Goal: Navigation & Orientation: Find specific page/section

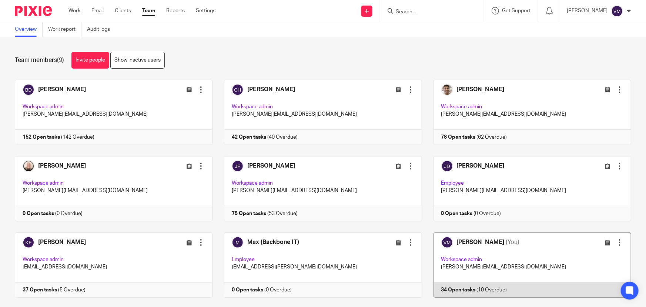
click at [484, 285] on link at bounding box center [526, 264] width 209 height 65
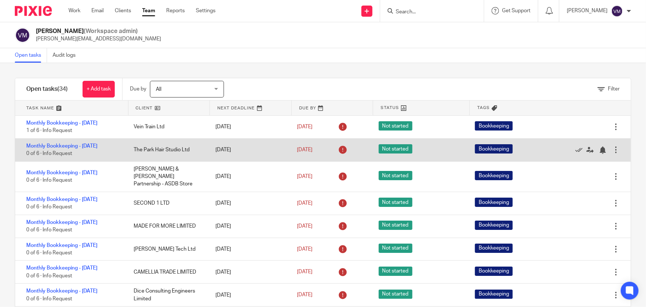
scroll to position [33, 0]
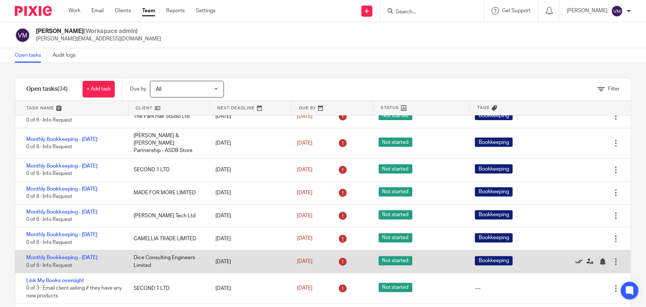
click at [575, 258] on icon at bounding box center [578, 261] width 7 height 7
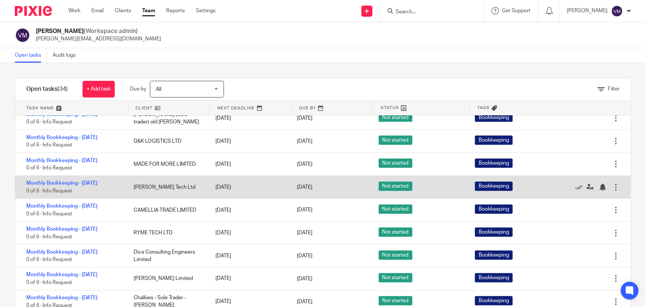
scroll to position [599, 0]
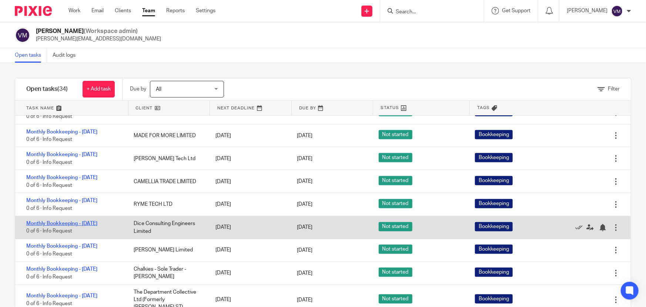
click at [94, 222] on link "Monthly Bookkeeping - August 2025" at bounding box center [61, 223] width 71 height 5
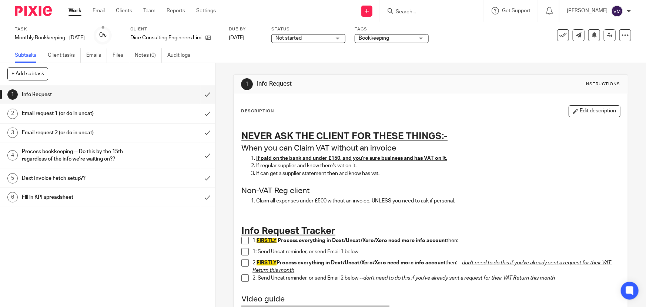
click at [242, 241] on span at bounding box center [244, 240] width 7 height 7
click at [242, 251] on span at bounding box center [244, 251] width 7 height 7
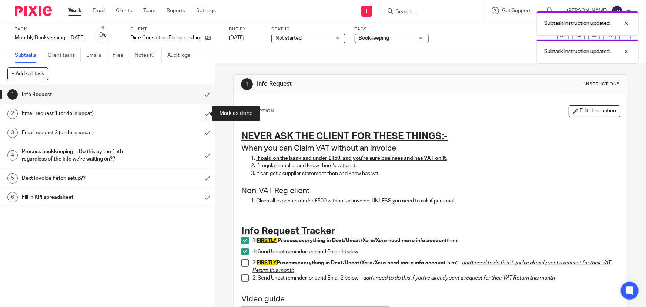
click at [204, 113] on input "submit" at bounding box center [107, 113] width 215 height 19
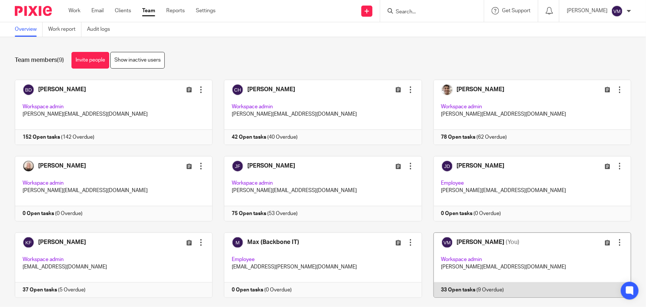
click at [490, 286] on link at bounding box center [526, 264] width 209 height 65
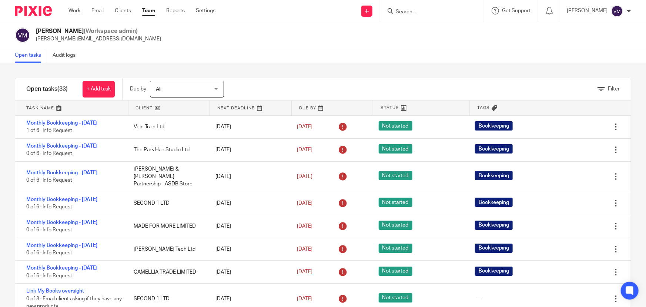
click at [408, 13] on input "Search" at bounding box center [428, 12] width 67 height 7
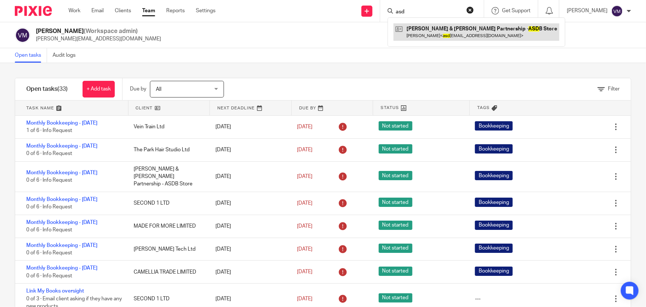
type input "asd"
click at [427, 35] on link at bounding box center [477, 31] width 166 height 17
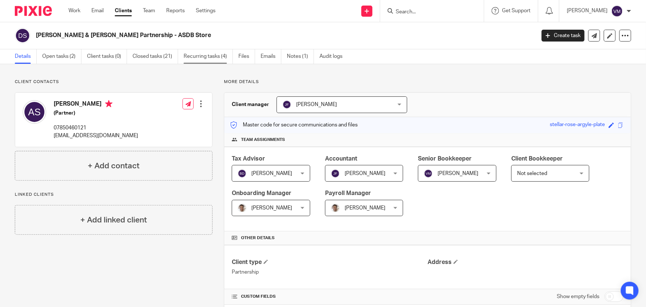
click at [226, 53] on link "Recurring tasks (4)" at bounding box center [208, 56] width 49 height 14
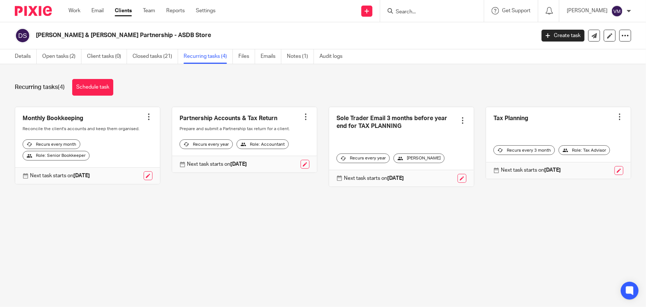
click at [432, 13] on input "Search" at bounding box center [428, 12] width 67 height 7
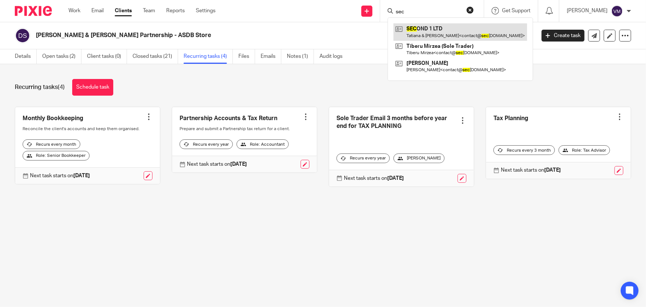
type input "sec"
click at [431, 26] on link at bounding box center [461, 31] width 134 height 17
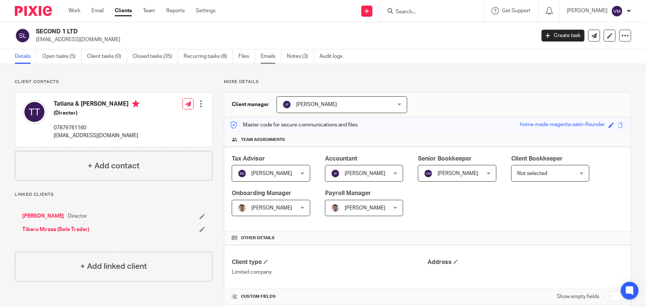
click at [270, 54] on link "Emails" at bounding box center [271, 56] width 21 height 14
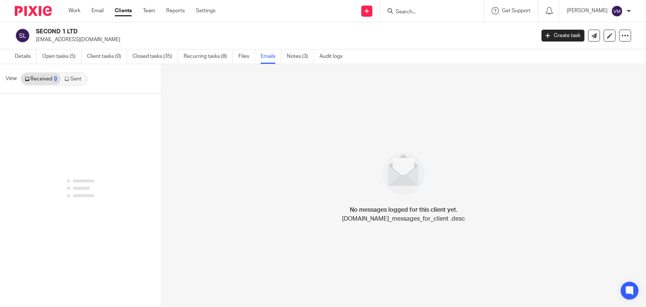
click at [77, 79] on link "Sent" at bounding box center [74, 79] width 26 height 12
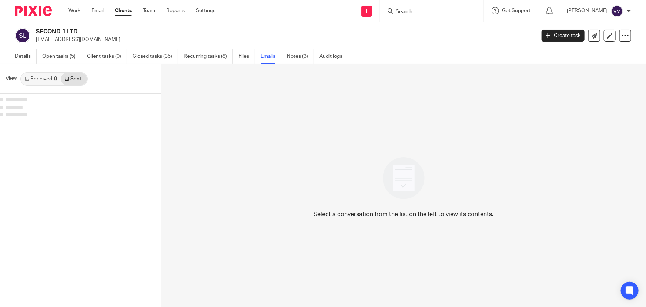
click at [43, 79] on link "Received 0" at bounding box center [41, 79] width 40 height 12
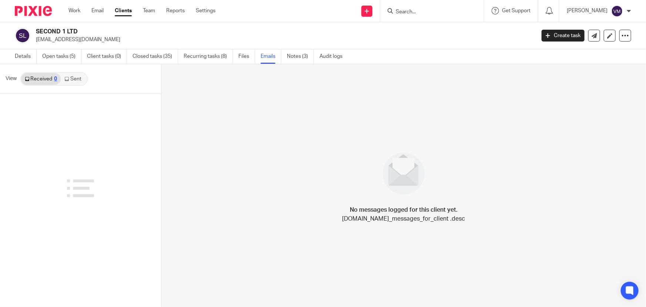
click at [70, 80] on link "Sent" at bounding box center [74, 79] width 26 height 12
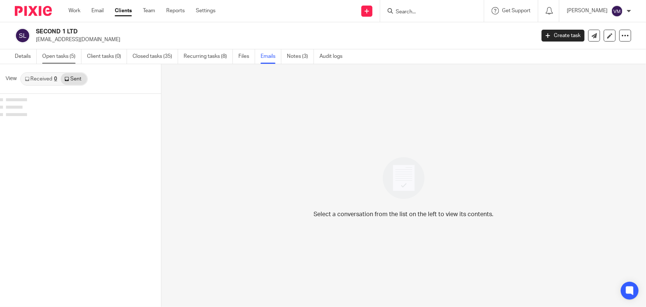
click at [69, 60] on link "Open tasks (5)" at bounding box center [61, 56] width 39 height 14
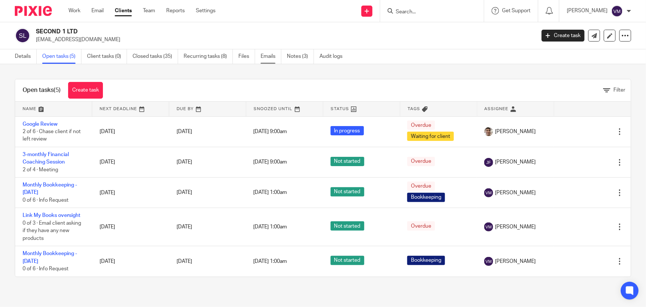
click at [273, 56] on link "Emails" at bounding box center [271, 56] width 21 height 14
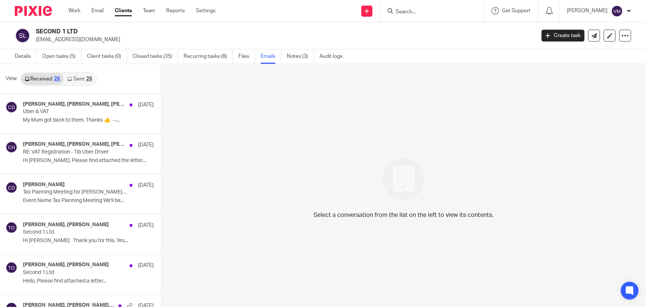
click at [68, 79] on icon at bounding box center [69, 79] width 4 height 4
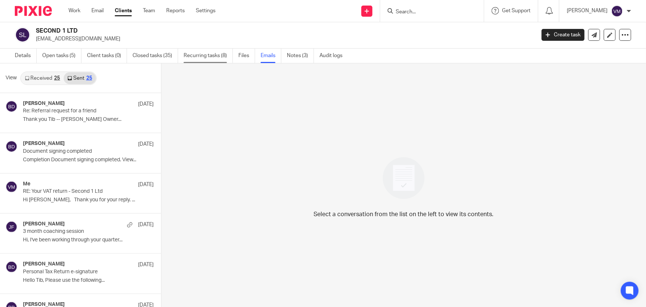
click at [203, 56] on link "Recurring tasks (8)" at bounding box center [208, 55] width 49 height 14
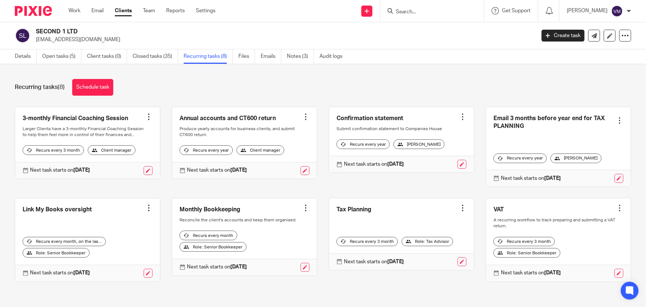
click at [157, 9] on ul "Work Email Clients Team Reports Settings" at bounding box center [147, 10] width 158 height 7
click at [150, 11] on link "Team" at bounding box center [149, 10] width 12 height 7
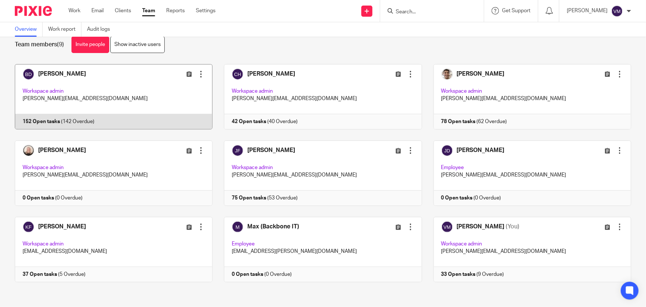
scroll to position [16, 0]
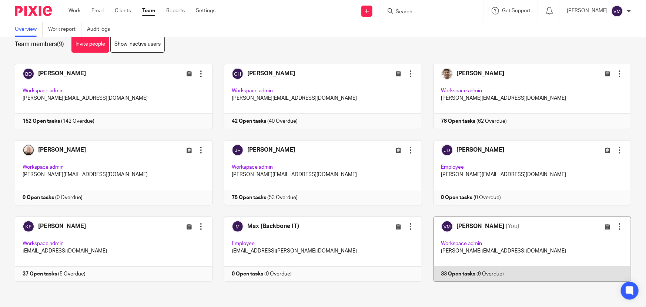
click at [478, 271] on link at bounding box center [526, 248] width 209 height 65
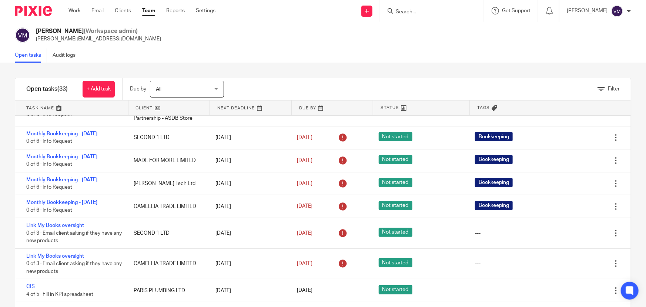
scroll to position [67, 0]
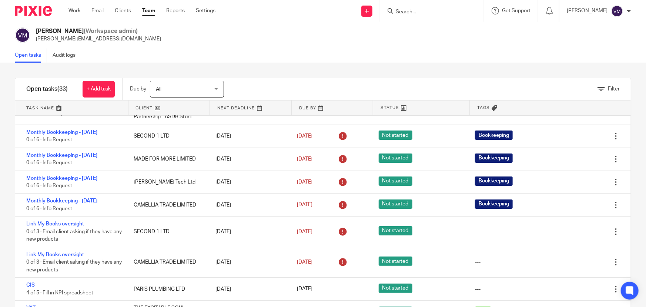
click at [410, 9] on input "Search" at bounding box center [428, 12] width 67 height 7
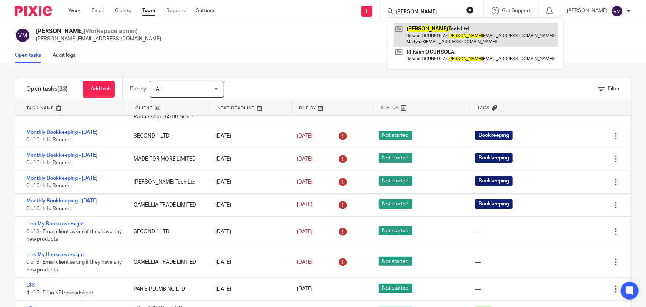
type input "rao"
click at [444, 28] on link at bounding box center [476, 34] width 164 height 23
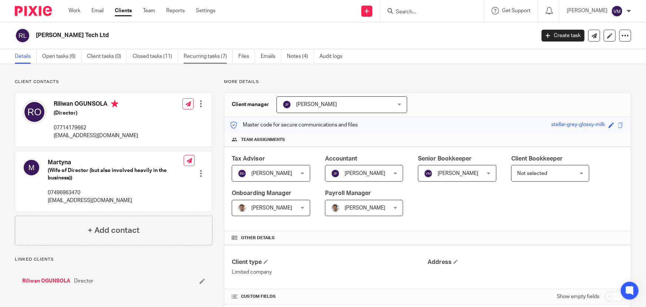
click at [214, 54] on link "Recurring tasks (7)" at bounding box center [208, 56] width 49 height 14
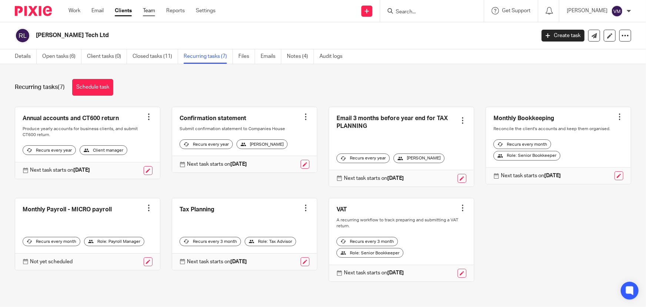
click at [153, 10] on link "Team" at bounding box center [149, 10] width 12 height 7
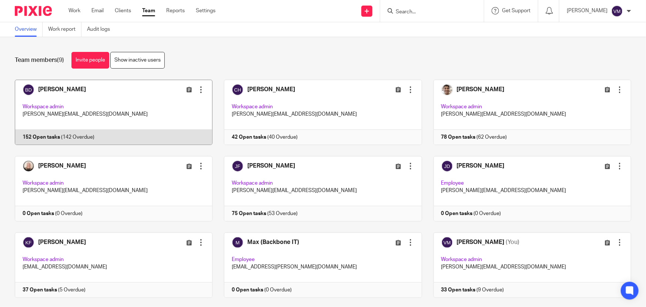
scroll to position [16, 0]
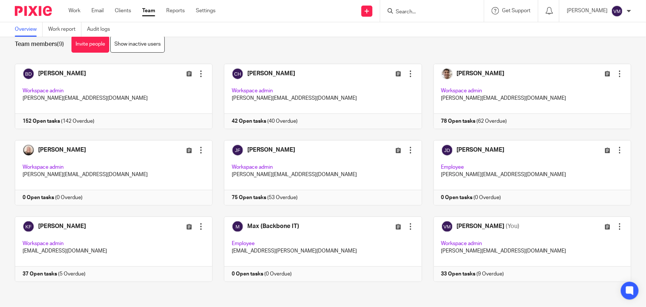
click at [413, 12] on input "Search" at bounding box center [428, 12] width 67 height 7
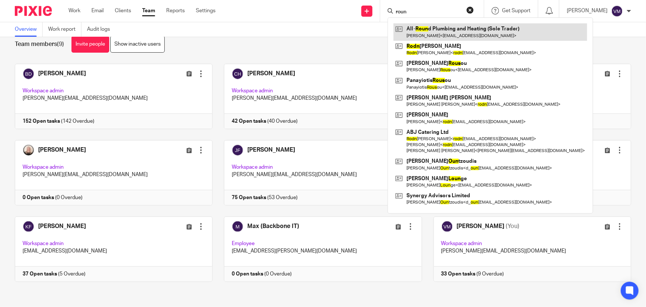
type input "roun"
click at [434, 31] on link at bounding box center [491, 31] width 194 height 17
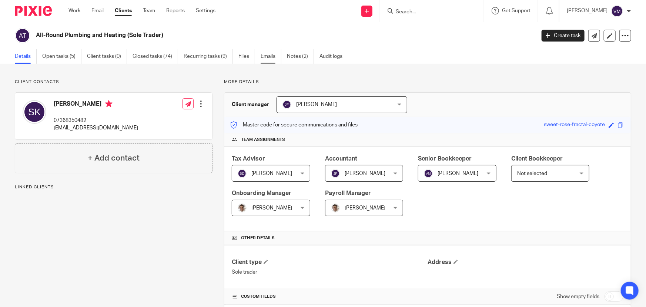
click at [267, 57] on link "Emails" at bounding box center [271, 56] width 21 height 14
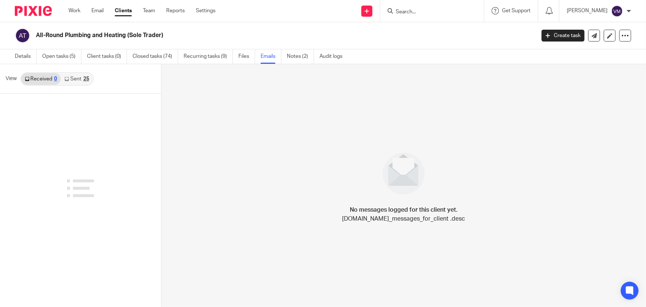
click at [81, 76] on link "Sent 25" at bounding box center [77, 79] width 32 height 12
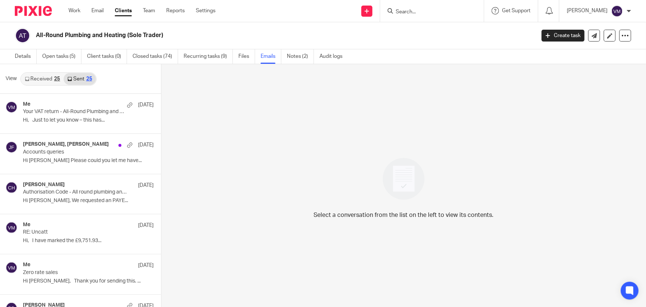
click at [52, 77] on link "Received 25" at bounding box center [42, 79] width 43 height 12
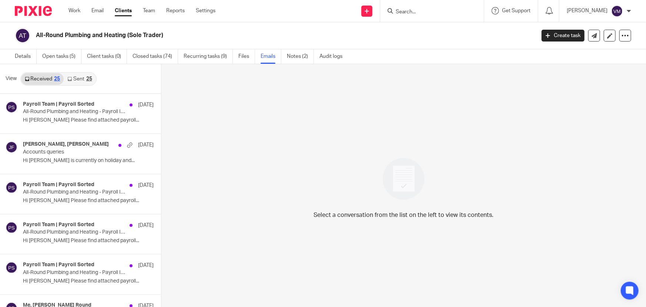
scroll to position [1, 0]
click at [78, 77] on link "Sent 25" at bounding box center [80, 78] width 32 height 12
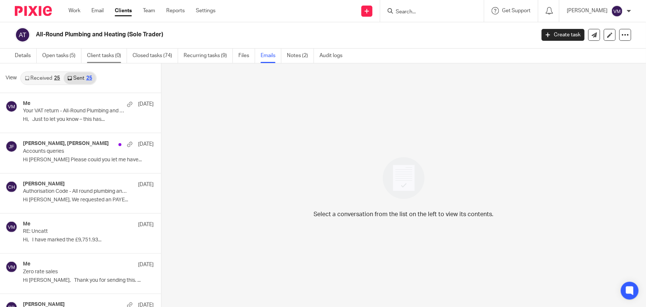
scroll to position [0, 0]
click at [152, 9] on link "Team" at bounding box center [149, 10] width 12 height 7
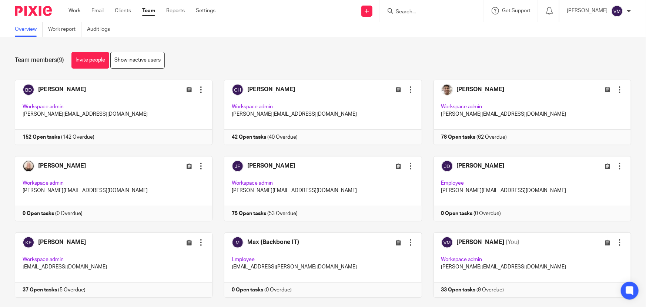
scroll to position [16, 0]
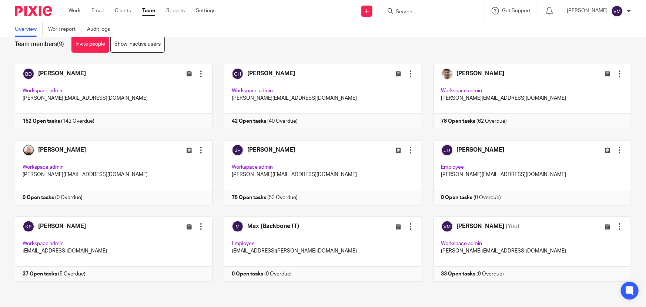
click at [408, 7] on form at bounding box center [434, 10] width 79 height 9
click at [410, 9] on input "Search" at bounding box center [428, 12] width 67 height 7
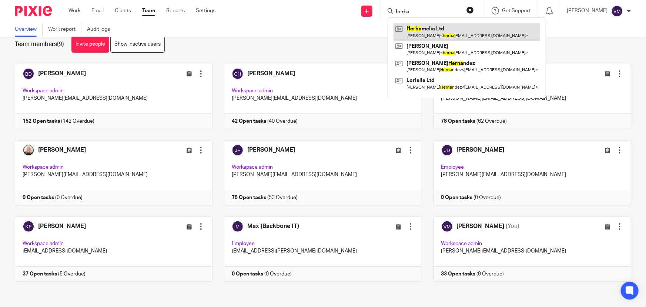
type input "herba"
click at [436, 29] on link at bounding box center [467, 31] width 147 height 17
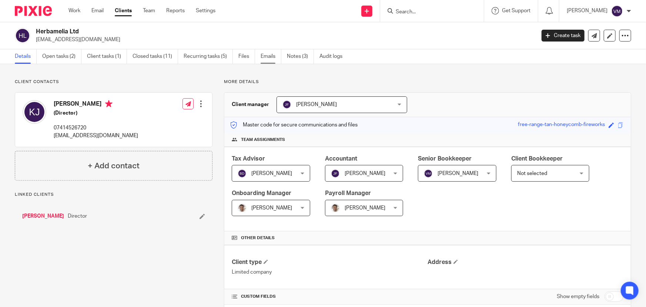
click at [270, 60] on link "Emails" at bounding box center [271, 56] width 21 height 14
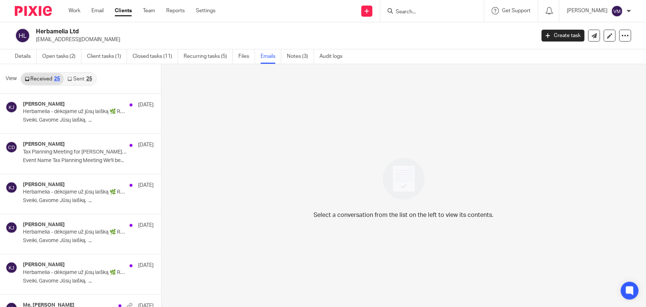
click at [73, 78] on link "Sent 25" at bounding box center [80, 79] width 32 height 12
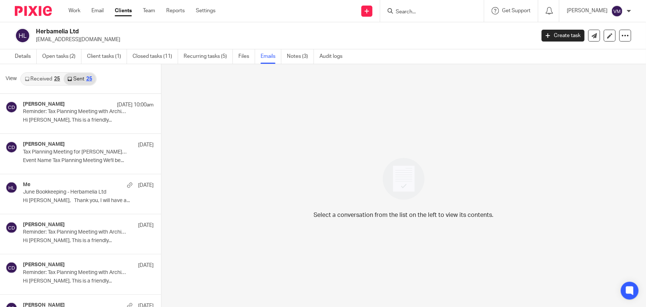
scroll to position [1, 0]
click at [53, 79] on link "Received 25" at bounding box center [42, 78] width 43 height 12
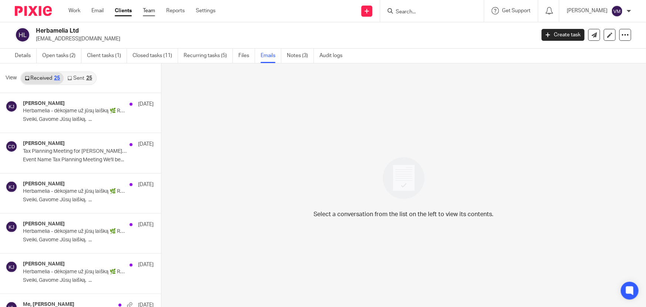
click at [151, 12] on link "Team" at bounding box center [149, 10] width 12 height 7
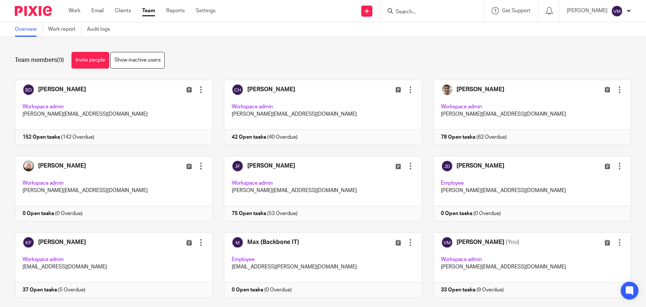
click at [411, 10] on input "Search" at bounding box center [428, 12] width 67 height 7
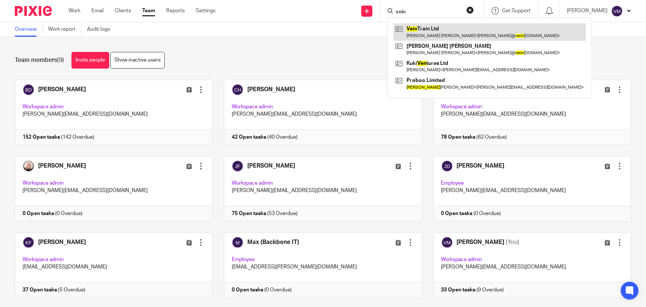
type input "vein"
click at [444, 30] on link at bounding box center [490, 31] width 193 height 17
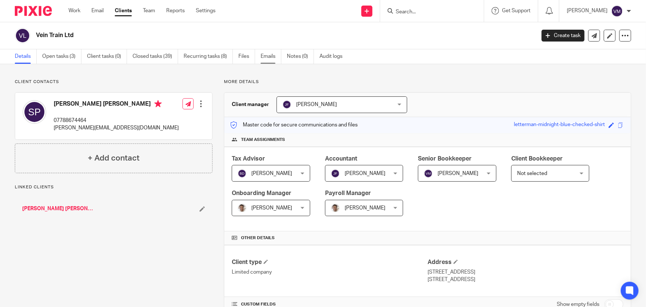
click at [270, 56] on link "Emails" at bounding box center [271, 56] width 21 height 14
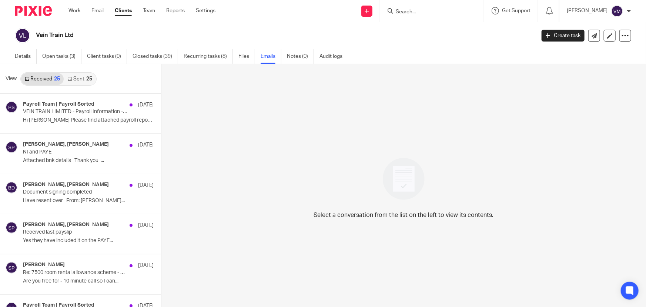
click at [80, 80] on link "Sent 25" at bounding box center [80, 79] width 32 height 12
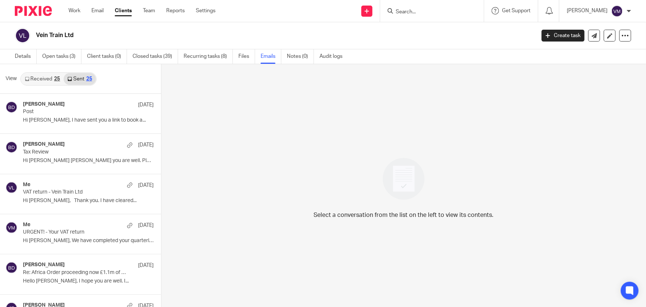
scroll to position [1, 0]
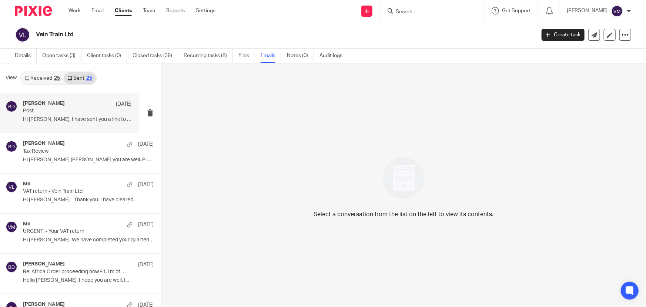
click at [61, 103] on h4 "[PERSON_NAME]" at bounding box center [44, 103] width 42 height 6
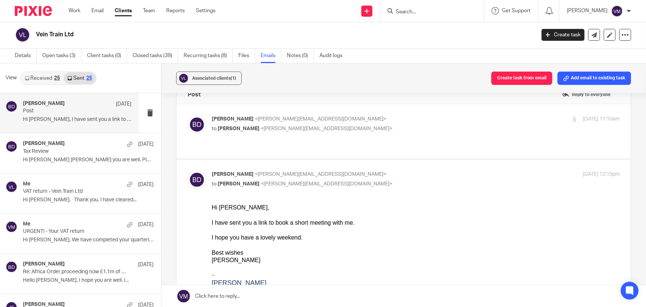
scroll to position [0, 0]
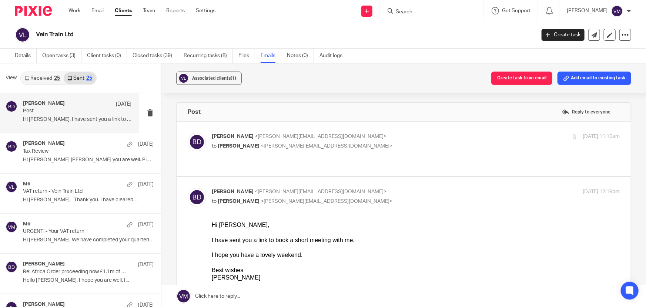
click at [393, 134] on p "Barbara Demtriou <barbara@archimediaaccounts.co.uk>" at bounding box center [348, 137] width 272 height 8
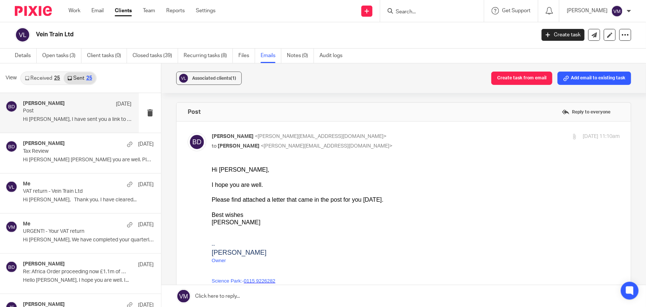
click at [393, 134] on p "Barbara Demtriou <barbara@archimediaaccounts.co.uk>" at bounding box center [348, 137] width 272 height 8
checkbox input "false"
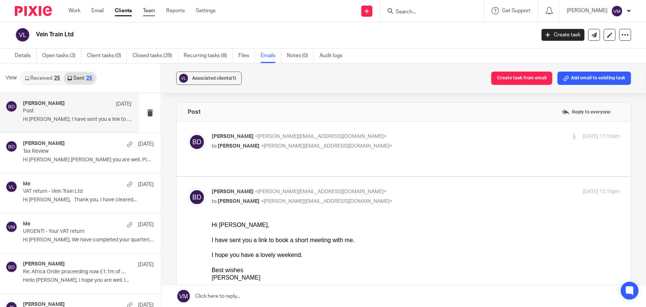
click at [151, 13] on link "Team" at bounding box center [149, 10] width 12 height 7
